Goal: Task Accomplishment & Management: Use online tool/utility

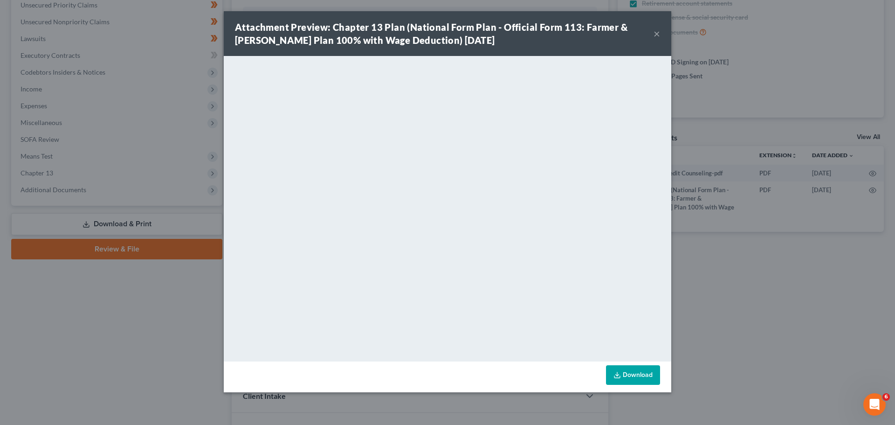
scroll to position [200, 0]
click at [657, 37] on button "×" at bounding box center [657, 33] width 7 height 11
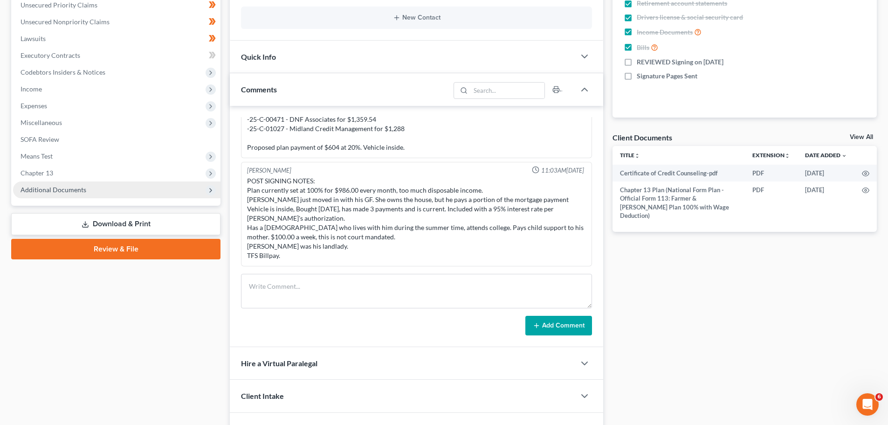
click at [48, 193] on span "Additional Documents" at bounding box center [54, 190] width 66 height 8
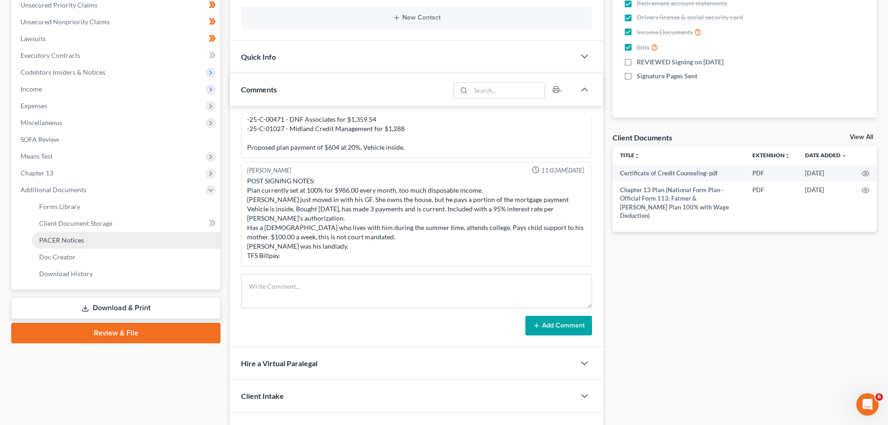
click at [69, 241] on span "PACER Notices" at bounding box center [61, 240] width 45 height 8
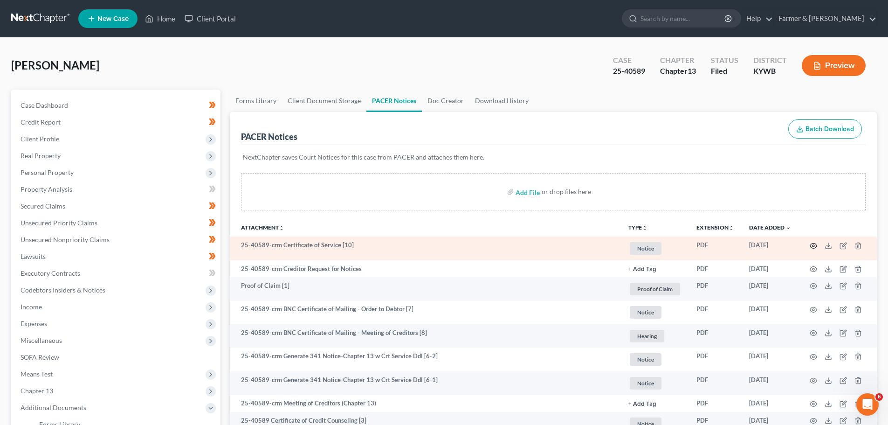
click at [814, 243] on icon "button" at bounding box center [813, 245] width 7 height 5
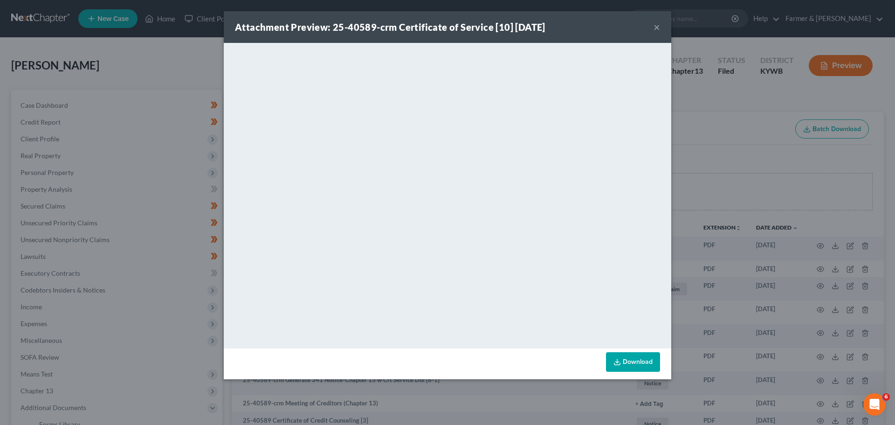
click at [656, 27] on button "×" at bounding box center [657, 26] width 7 height 11
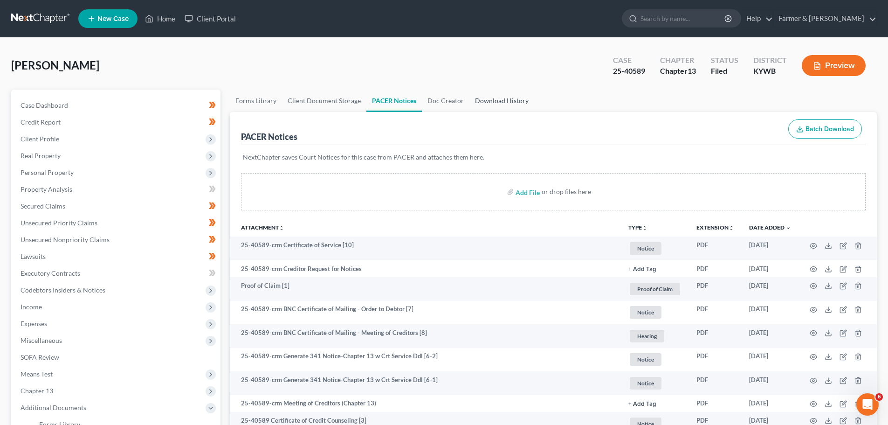
click at [496, 95] on link "Download History" at bounding box center [501, 101] width 65 height 22
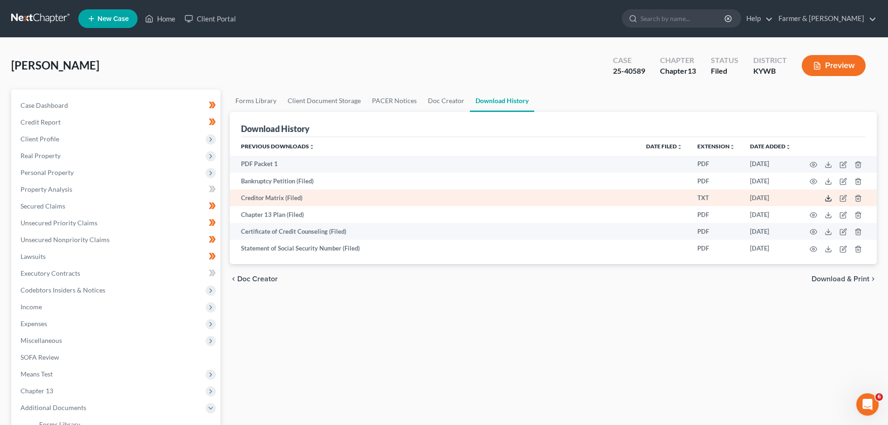
click at [827, 200] on icon at bounding box center [828, 197] width 7 height 7
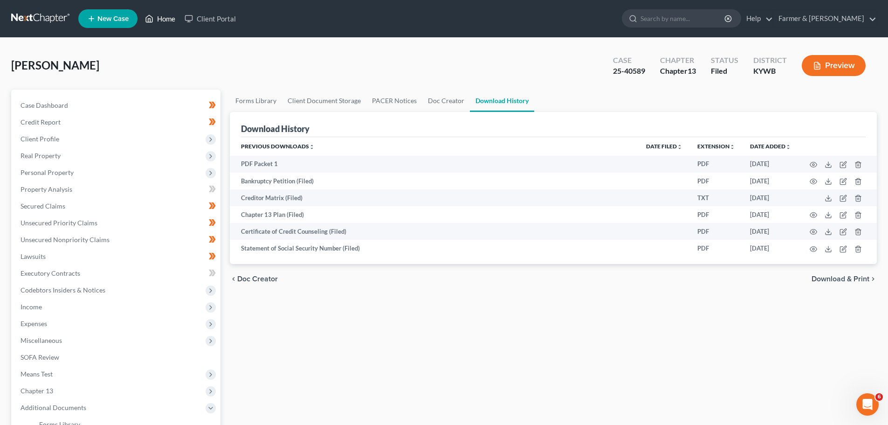
click at [159, 19] on link "Home" at bounding box center [160, 18] width 40 height 17
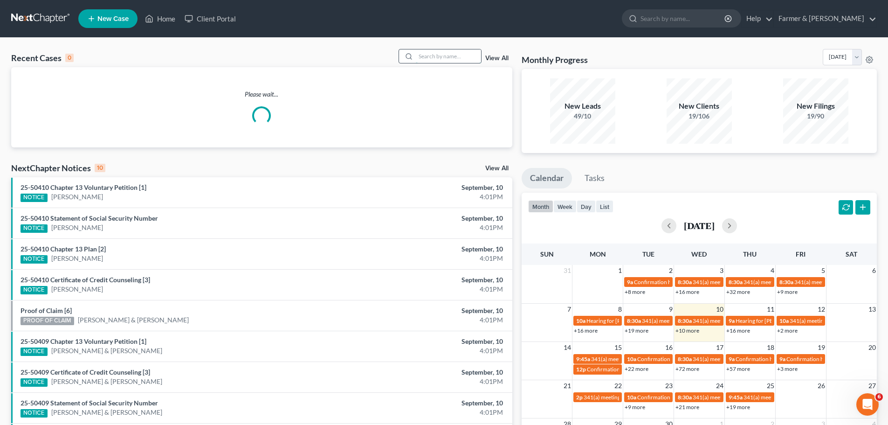
click at [421, 56] on input "search" at bounding box center [448, 56] width 65 height 14
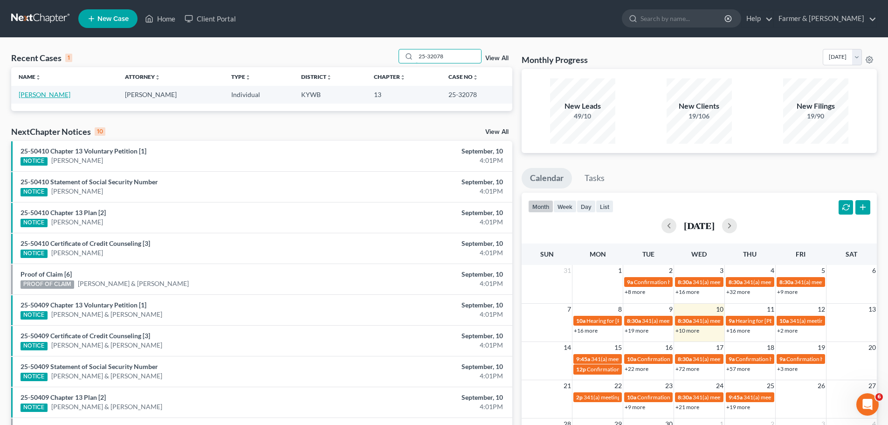
type input "25-32078"
click at [49, 94] on link "[PERSON_NAME]" at bounding box center [45, 94] width 52 height 8
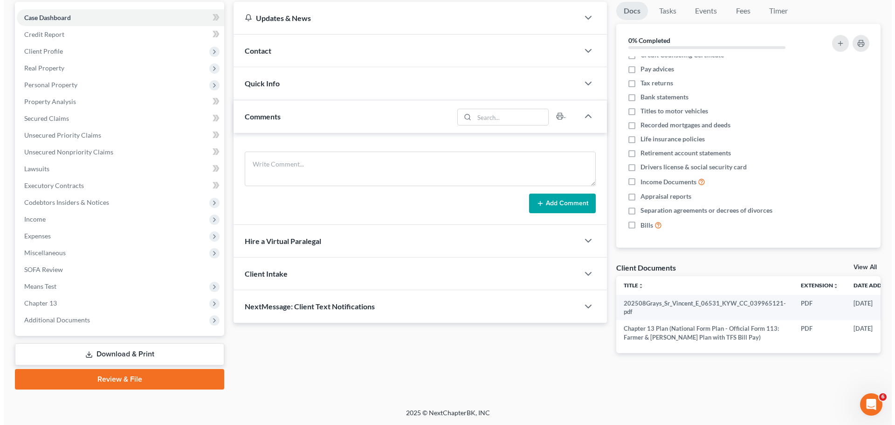
scroll to position [0, 41]
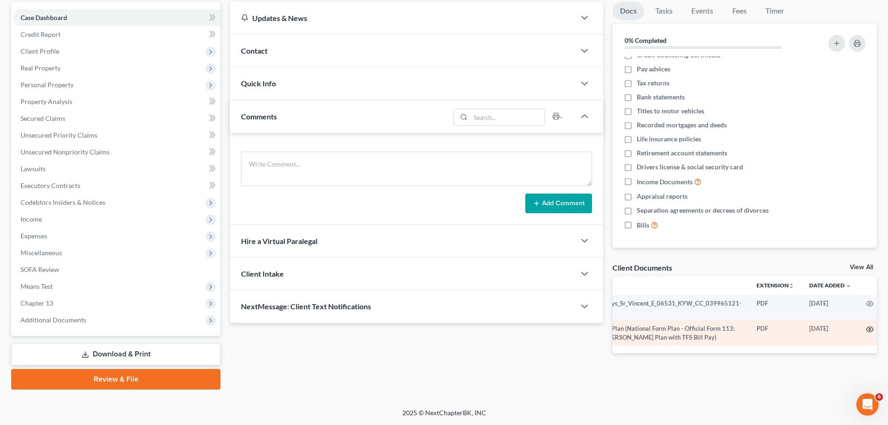
click at [866, 328] on icon "button" at bounding box center [869, 328] width 7 height 7
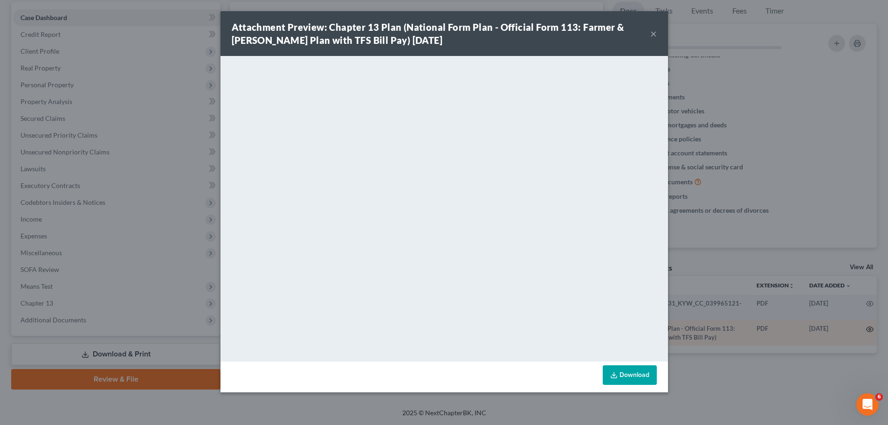
scroll to position [0, 39]
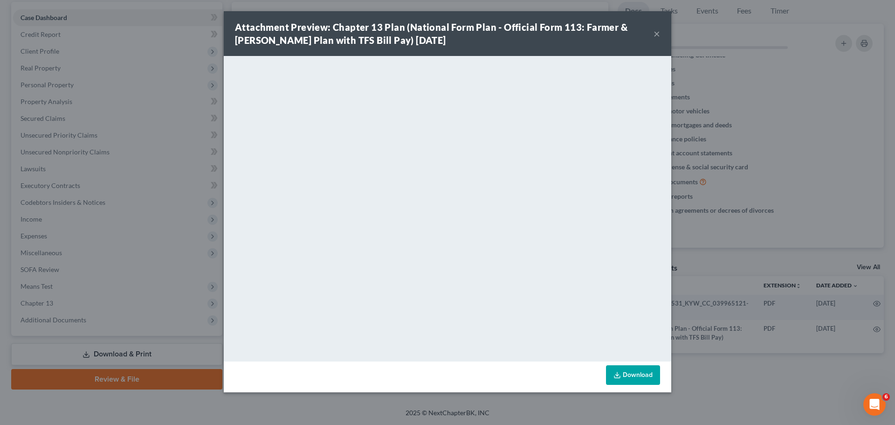
click at [655, 34] on button "×" at bounding box center [657, 33] width 7 height 11
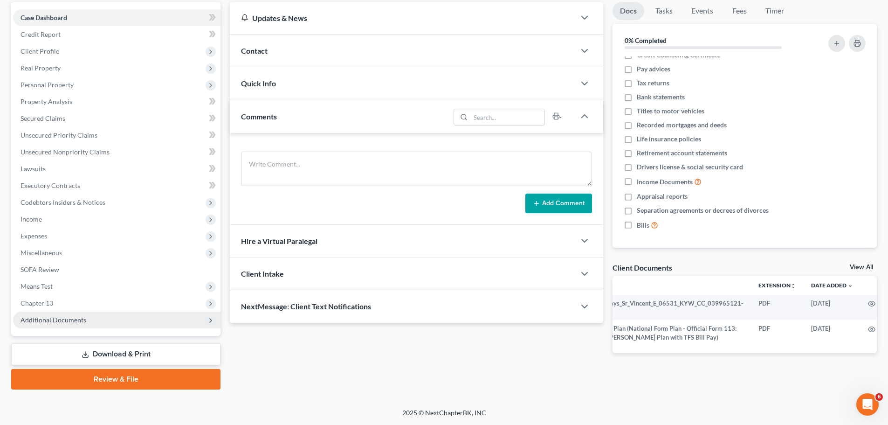
click at [64, 318] on span "Additional Documents" at bounding box center [54, 320] width 66 height 8
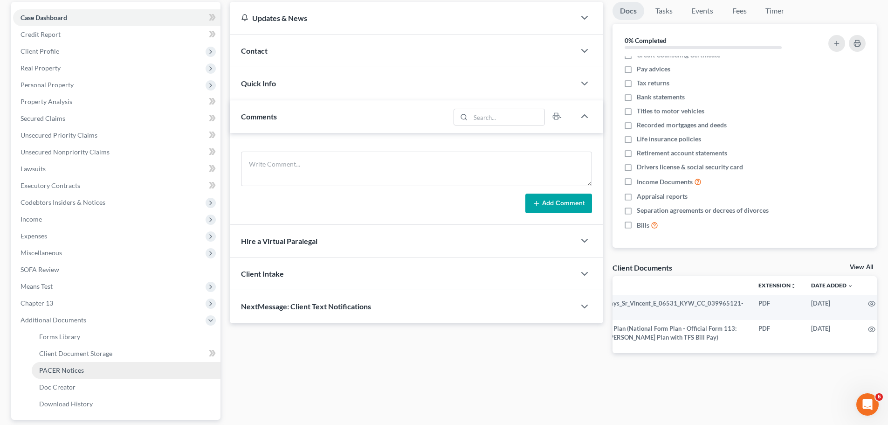
click at [62, 372] on span "PACER Notices" at bounding box center [61, 370] width 45 height 8
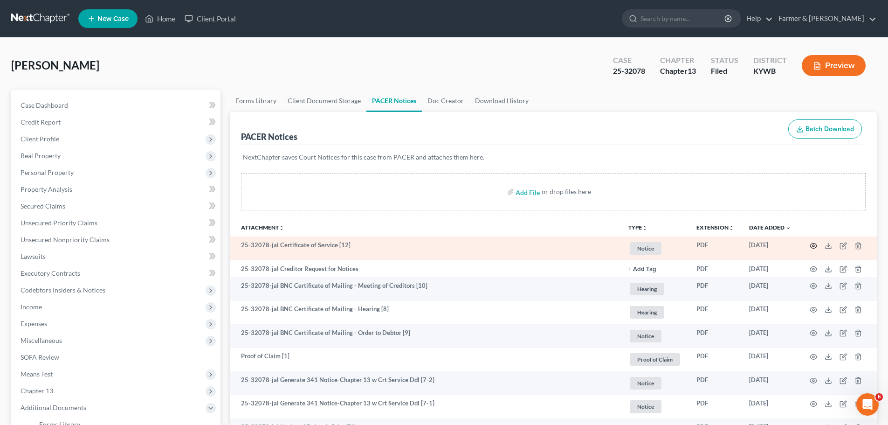
click at [814, 245] on icon "button" at bounding box center [813, 245] width 7 height 7
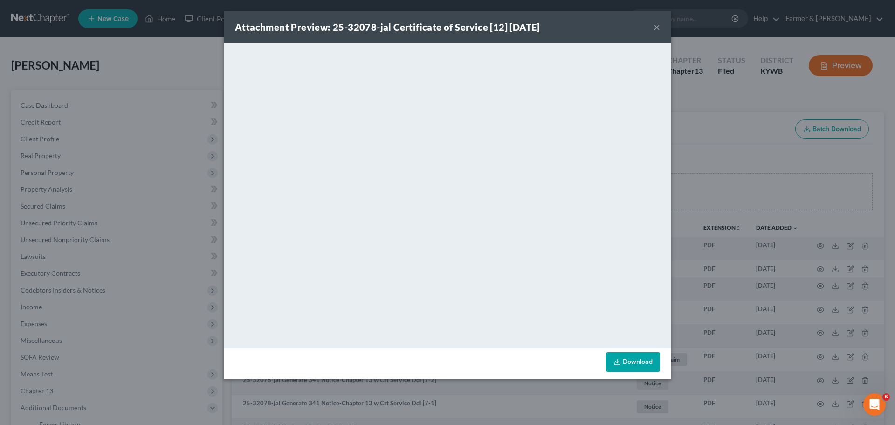
click at [655, 25] on button "×" at bounding box center [657, 26] width 7 height 11
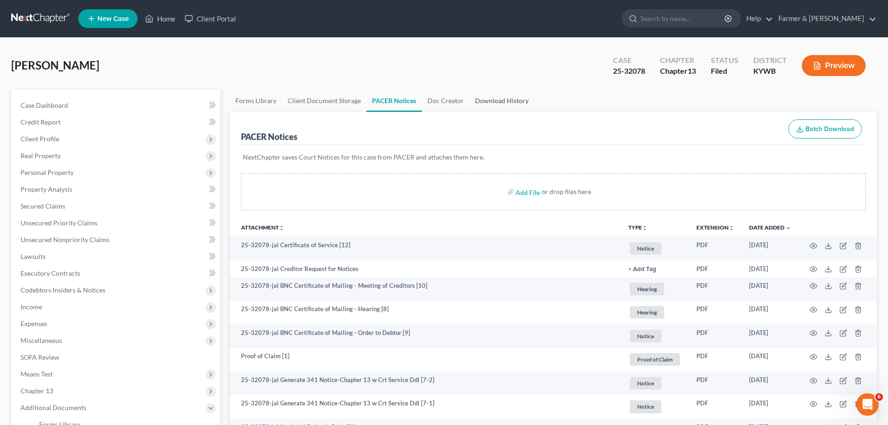
click at [500, 97] on link "Download History" at bounding box center [501, 101] width 65 height 22
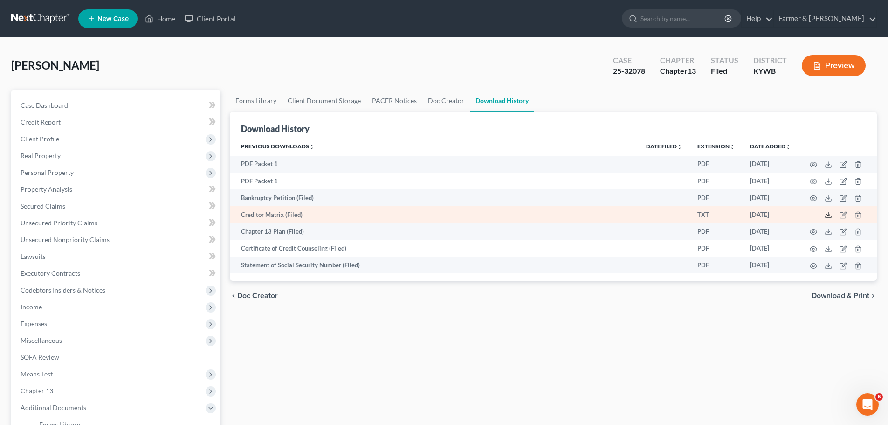
click at [826, 216] on icon at bounding box center [829, 217] width 6 height 2
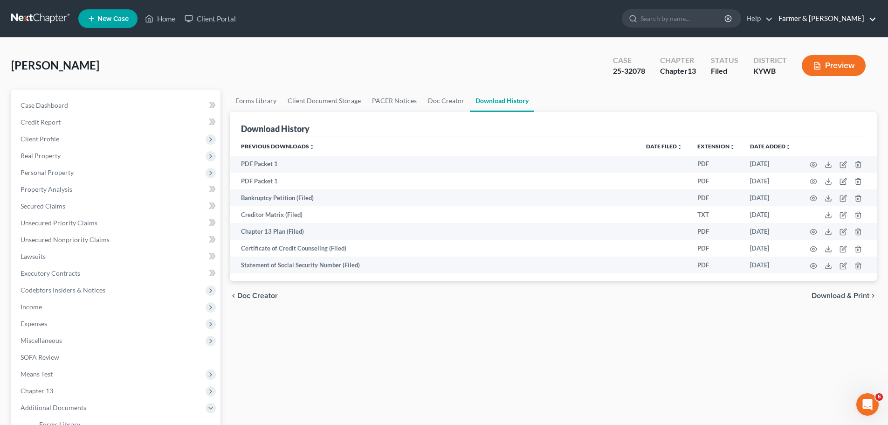
click at [839, 19] on link "Farmer & [PERSON_NAME]" at bounding box center [825, 18] width 103 height 17
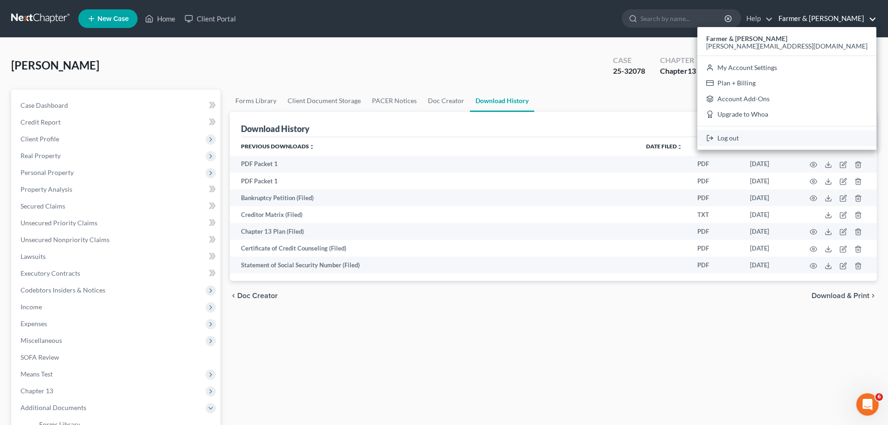
click at [832, 137] on link "Log out" at bounding box center [786, 138] width 179 height 16
